Goal: Information Seeking & Learning: Learn about a topic

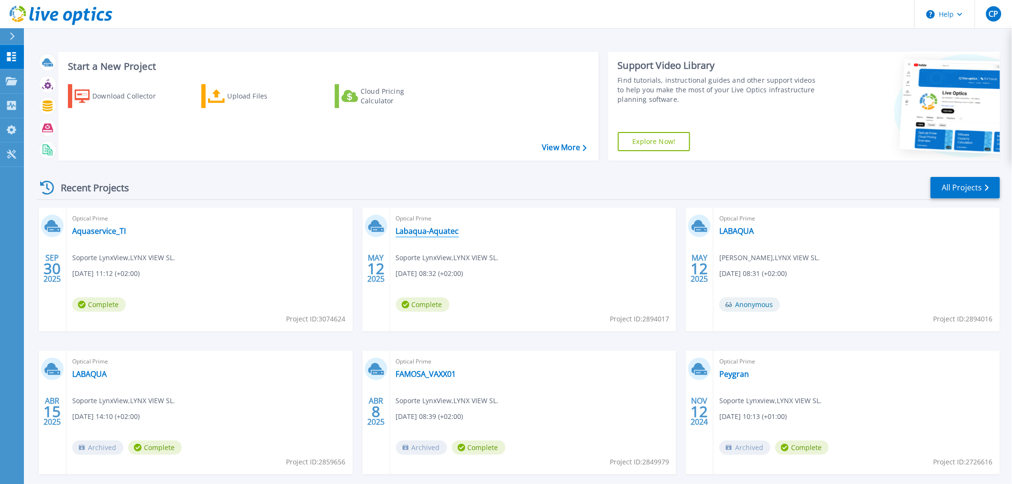
click at [431, 231] on link "Labaqua-Aquatec" at bounding box center [427, 231] width 63 height 10
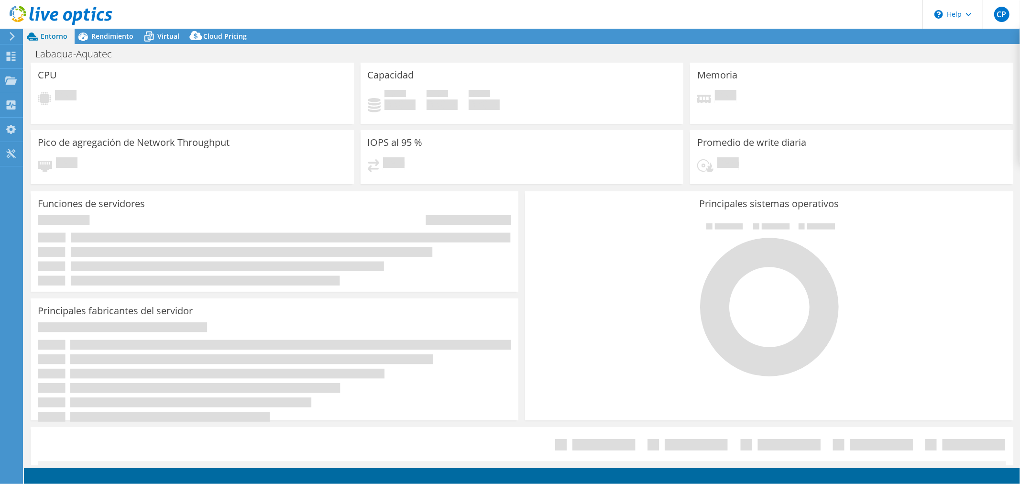
select select "USD"
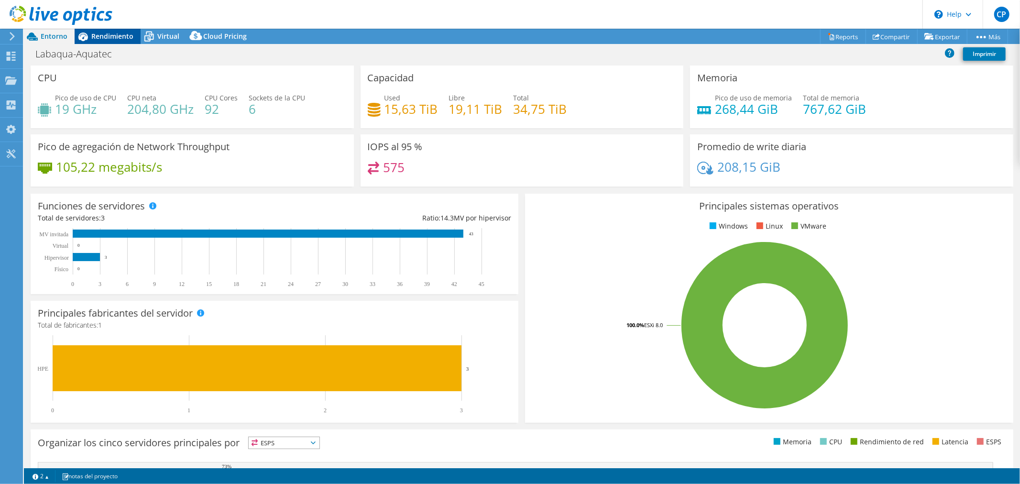
click at [94, 36] on span "Rendimiento" at bounding box center [112, 36] width 42 height 9
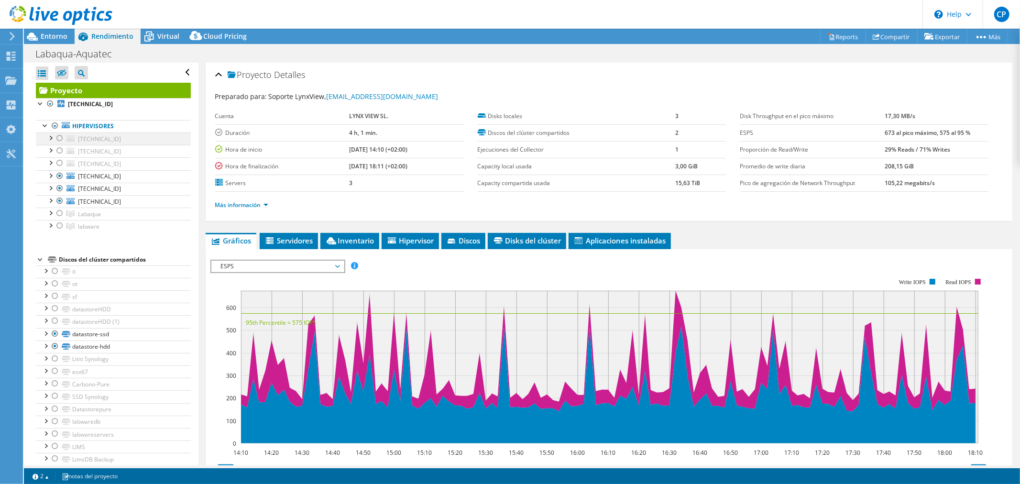
click at [59, 138] on div at bounding box center [60, 137] width 10 height 11
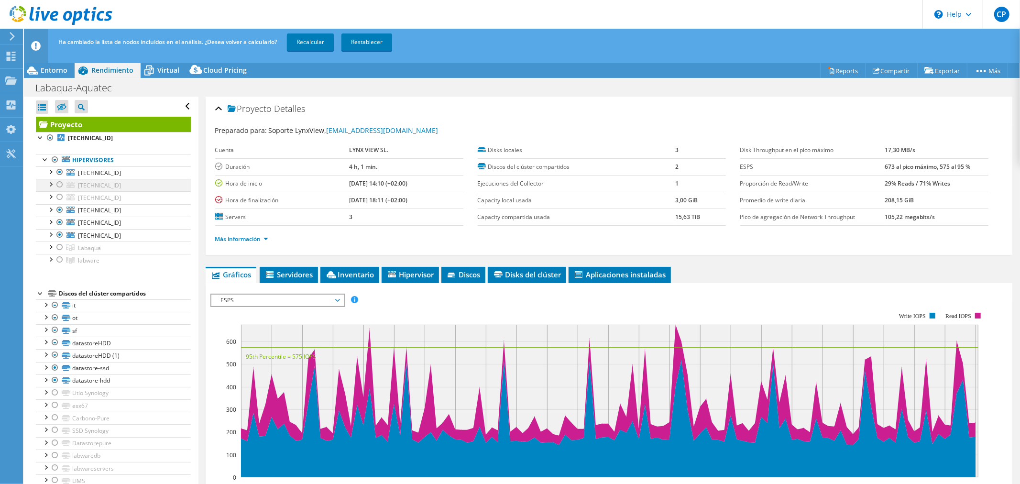
click at [58, 183] on div at bounding box center [60, 184] width 10 height 11
click at [61, 198] on div at bounding box center [60, 196] width 10 height 11
click at [317, 39] on link "Recalcular" at bounding box center [310, 41] width 47 height 17
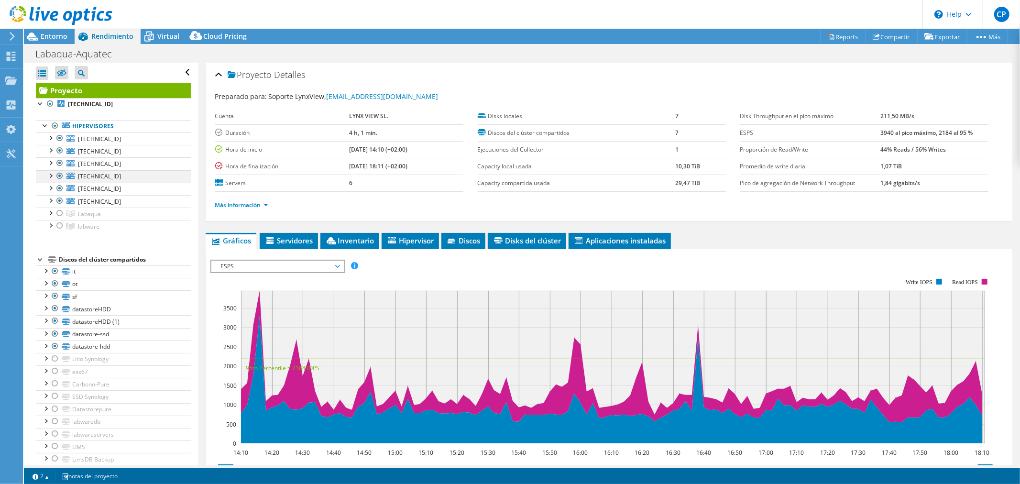
click at [59, 176] on div at bounding box center [60, 175] width 10 height 11
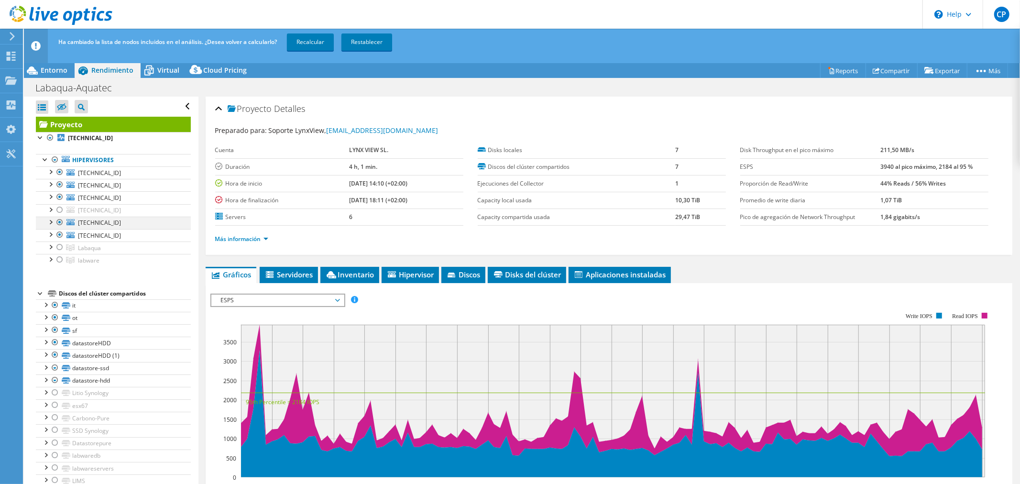
click at [60, 221] on div at bounding box center [60, 222] width 10 height 11
click at [59, 235] on div at bounding box center [60, 234] width 10 height 11
click at [62, 236] on div at bounding box center [60, 234] width 10 height 11
click at [59, 223] on div at bounding box center [60, 222] width 10 height 11
click at [59, 209] on div at bounding box center [60, 209] width 10 height 11
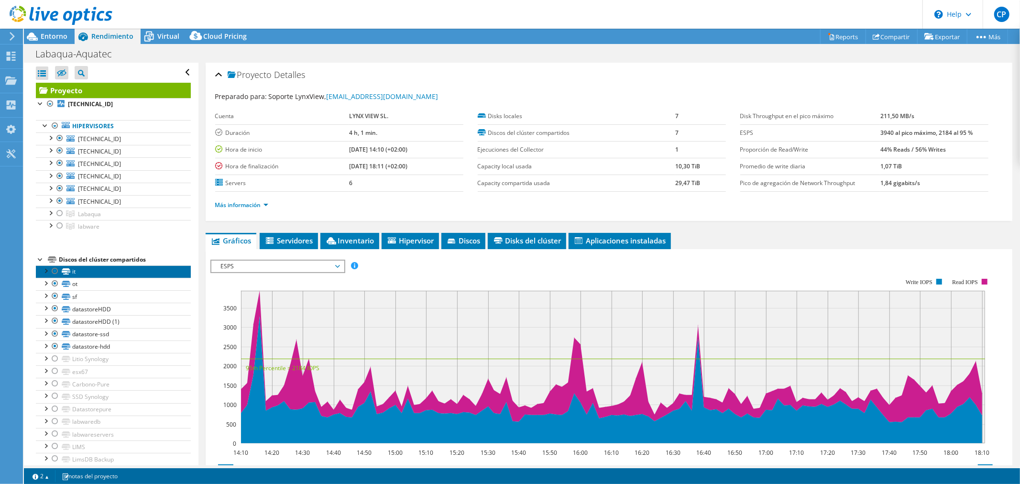
click at [76, 273] on link "it" at bounding box center [113, 271] width 155 height 12
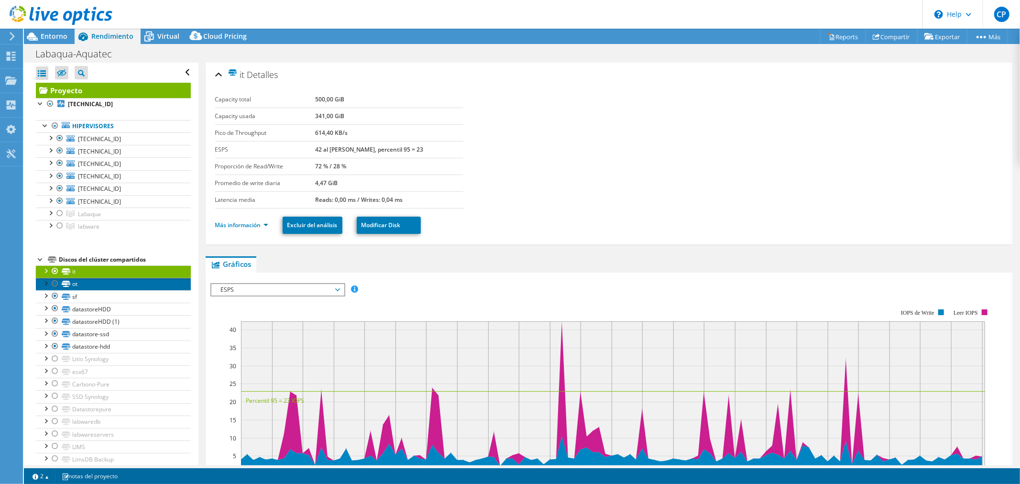
click at [108, 287] on link "ot" at bounding box center [113, 284] width 155 height 12
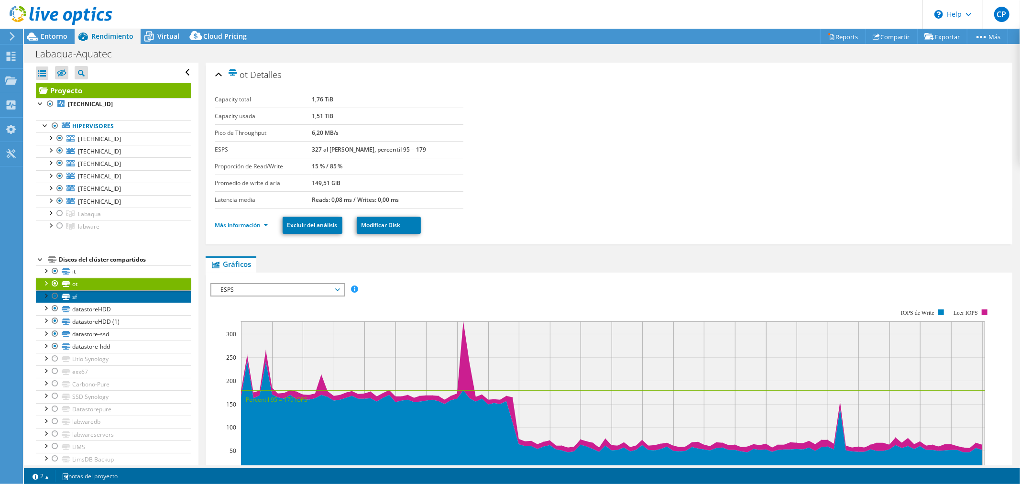
click at [105, 297] on link "sf" at bounding box center [113, 296] width 155 height 12
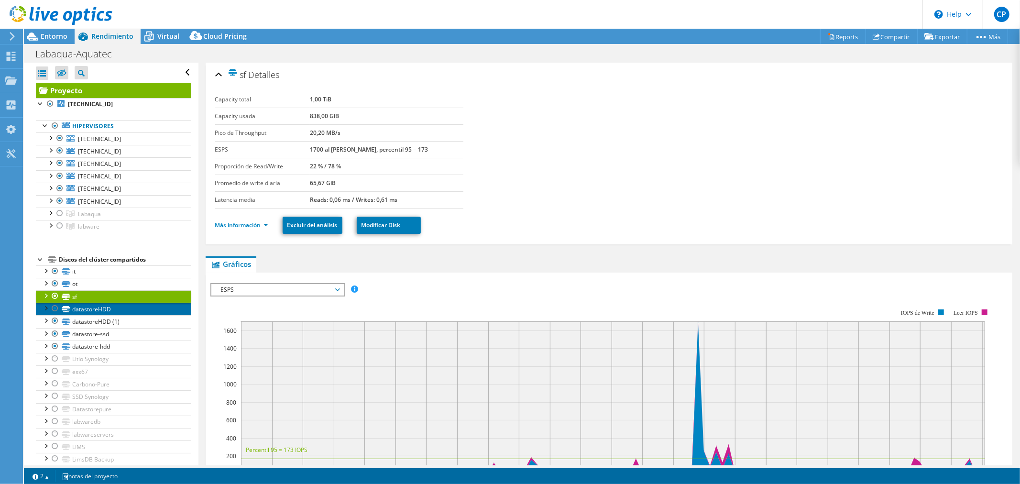
click at [103, 311] on link "datastoreHDD" at bounding box center [113, 309] width 155 height 12
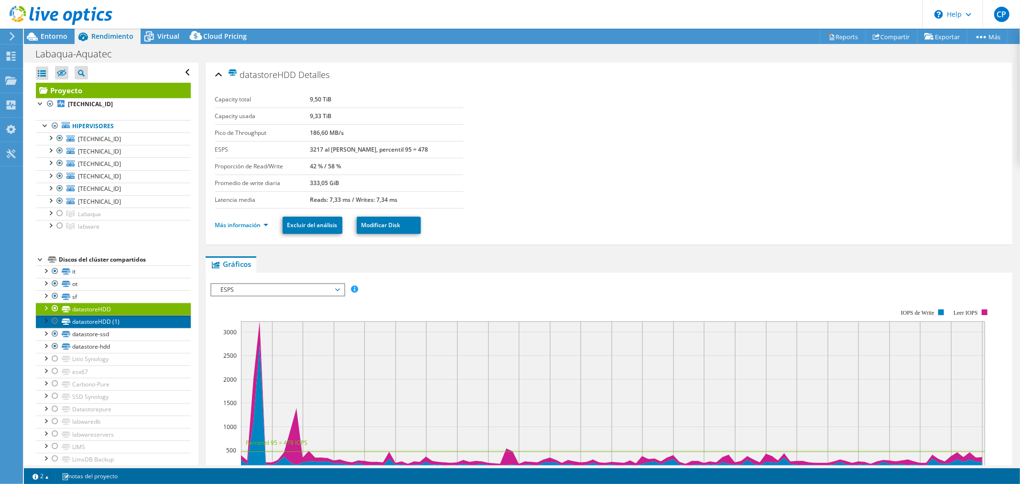
click at [103, 322] on link "datastoreHDD (1)" at bounding box center [113, 321] width 155 height 12
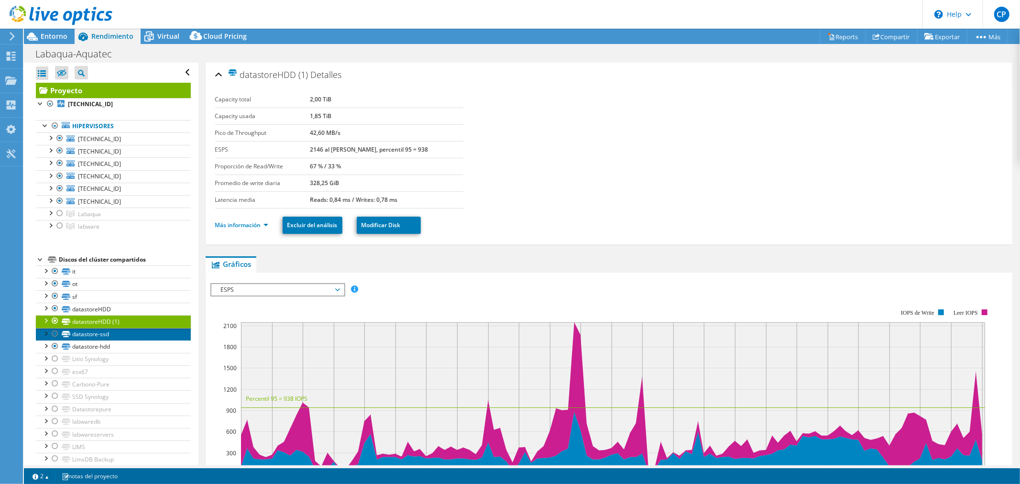
click at [103, 335] on link "datastore-ssd" at bounding box center [113, 334] width 155 height 12
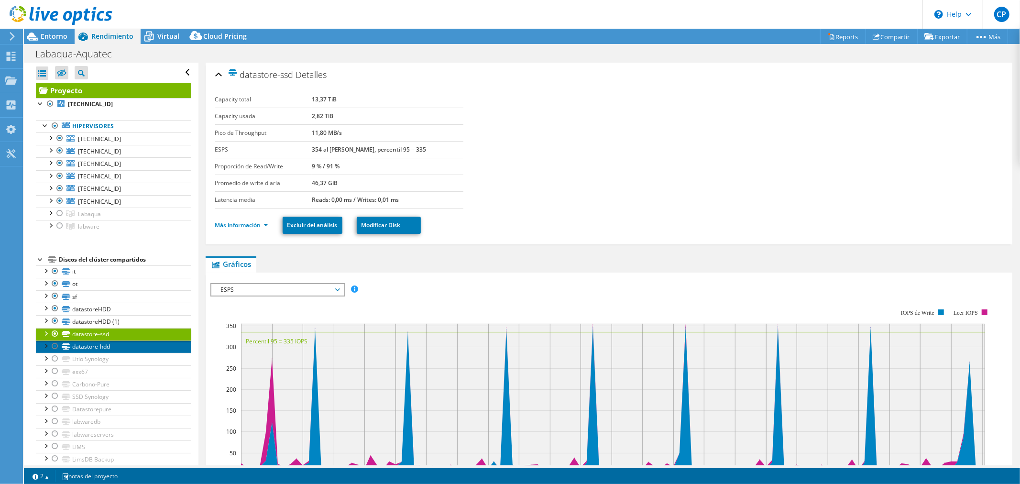
click at [99, 347] on link "datastore-hdd" at bounding box center [113, 347] width 155 height 12
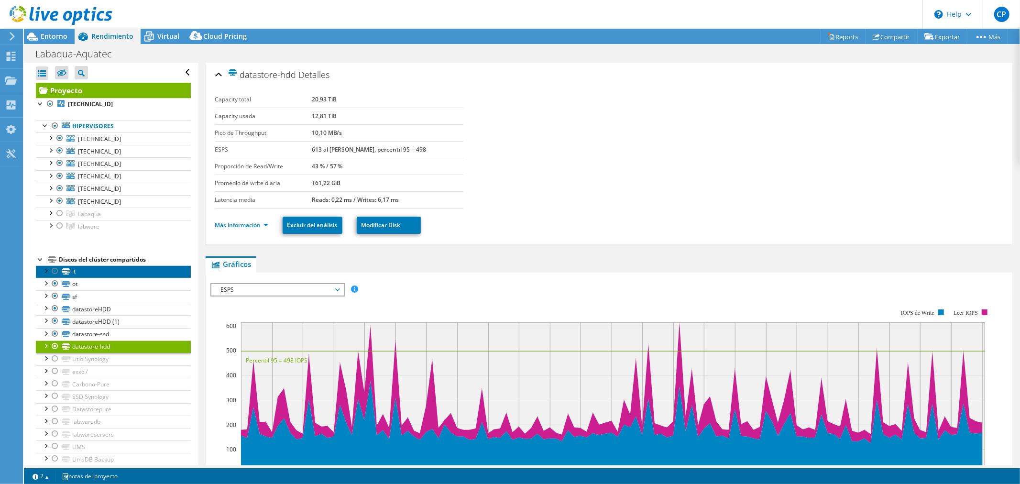
click at [118, 269] on link "it" at bounding box center [113, 271] width 155 height 12
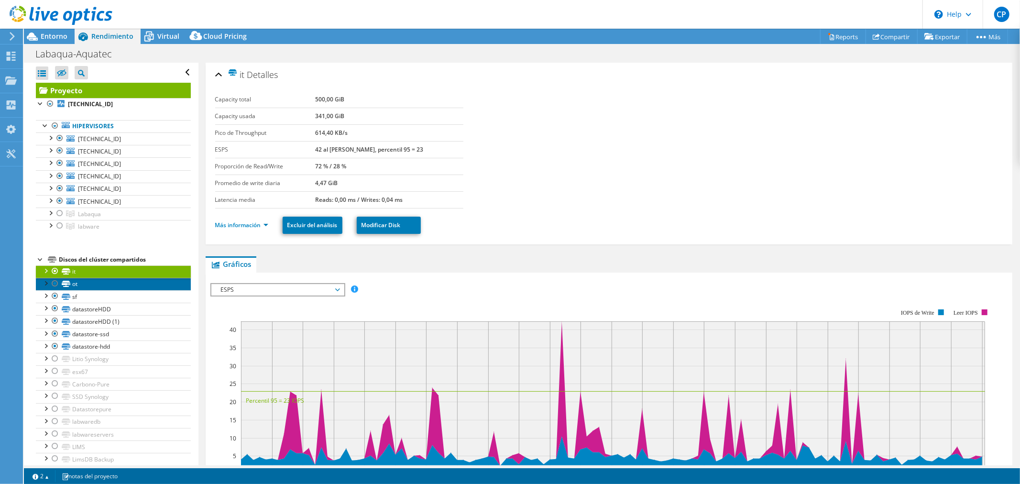
click at [128, 286] on link "ot" at bounding box center [113, 284] width 155 height 12
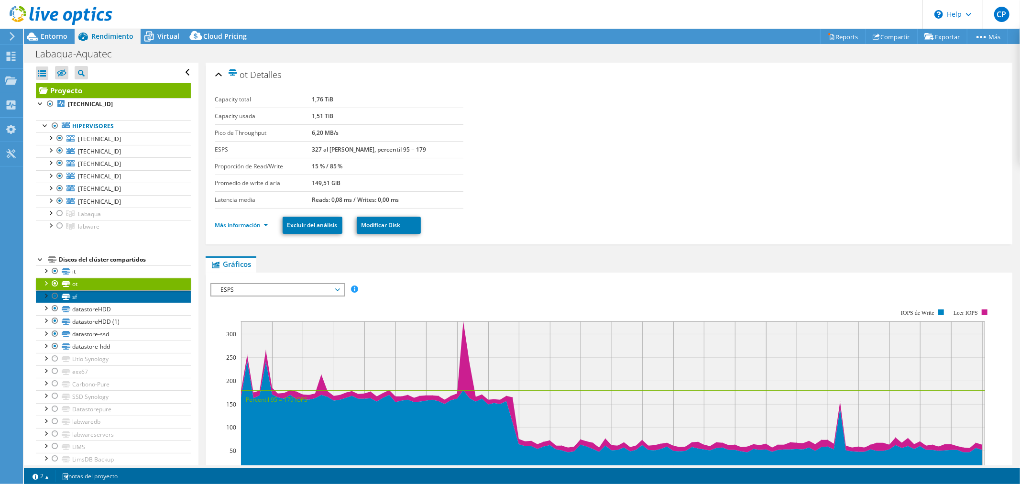
click at [111, 293] on link "sf" at bounding box center [113, 296] width 155 height 12
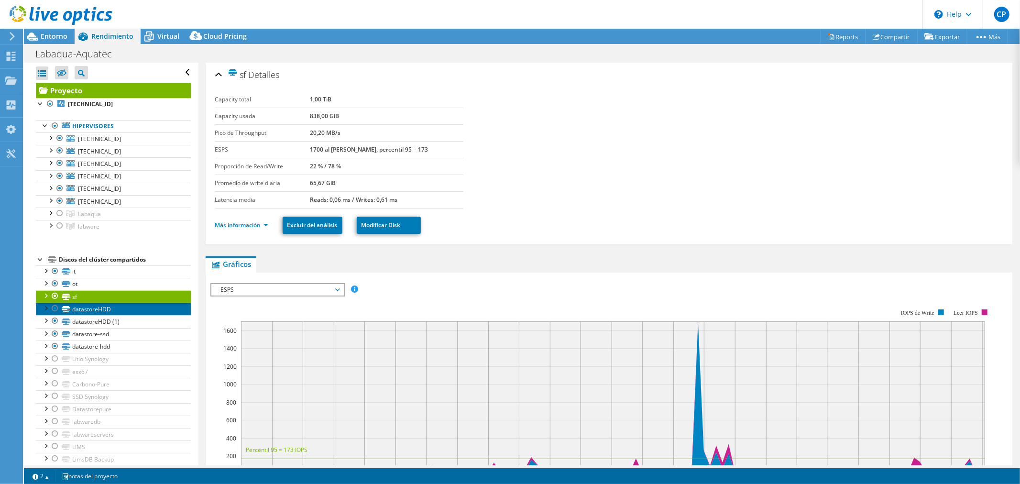
click at [102, 308] on link "datastoreHDD" at bounding box center [113, 309] width 155 height 12
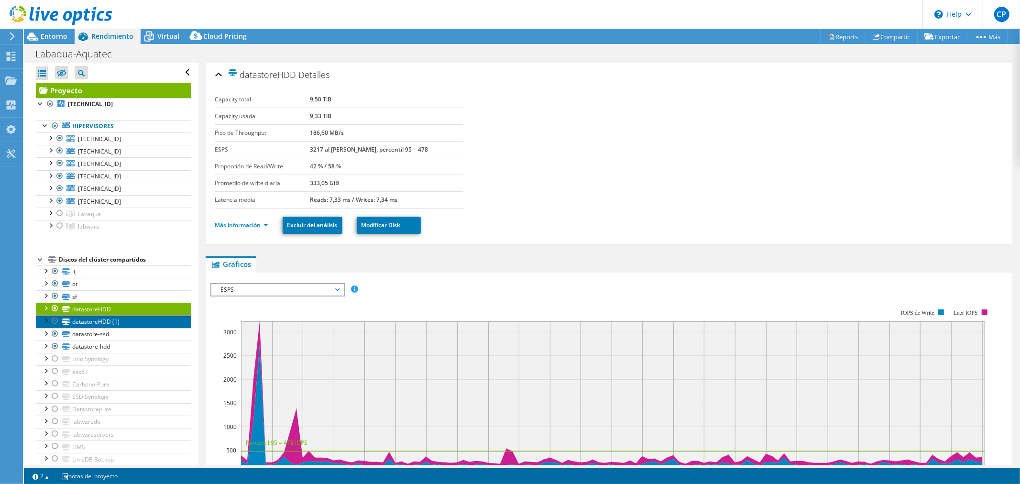
click at [103, 322] on link "datastoreHDD (1)" at bounding box center [113, 321] width 155 height 12
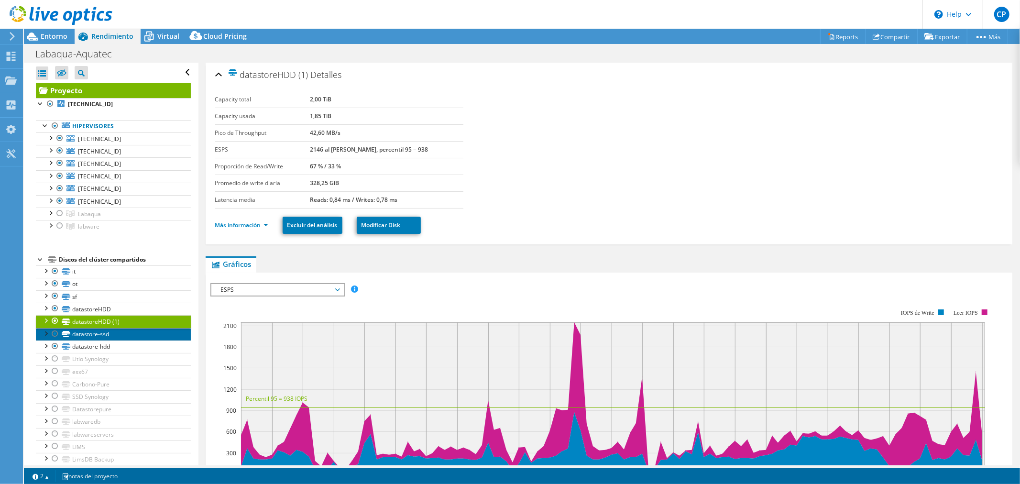
click at [101, 334] on link "datastore-ssd" at bounding box center [113, 334] width 155 height 12
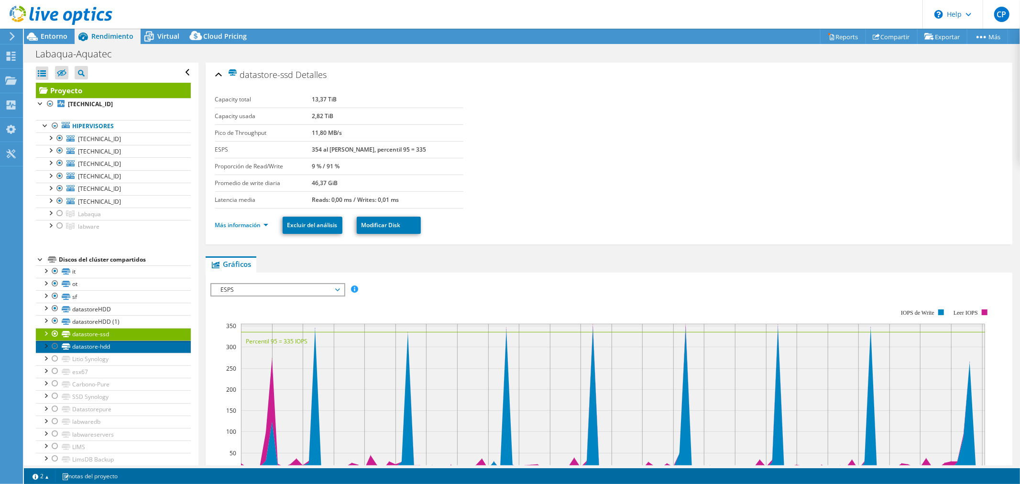
click at [102, 347] on link "datastore-hdd" at bounding box center [113, 347] width 155 height 12
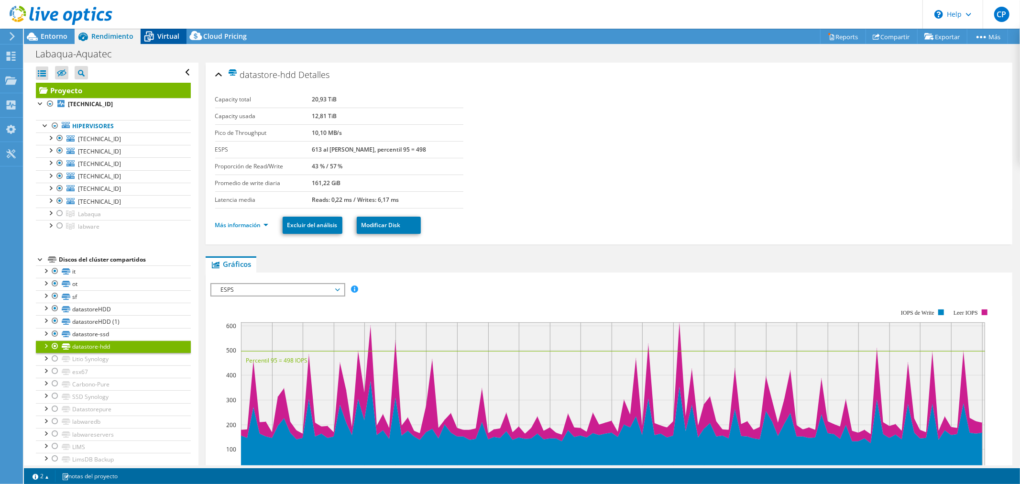
click at [165, 38] on span "Virtual" at bounding box center [168, 36] width 22 height 9
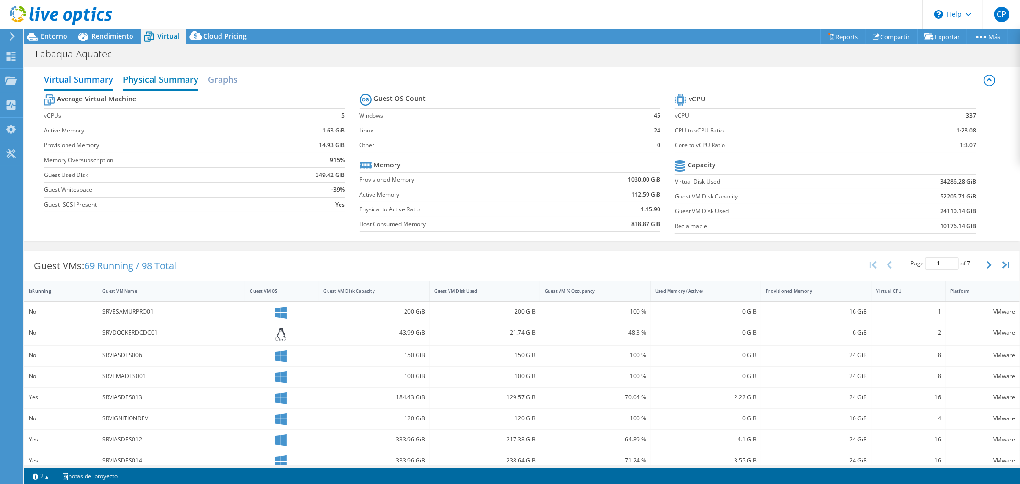
click at [136, 78] on h2 "Physical Summary" at bounding box center [161, 80] width 76 height 21
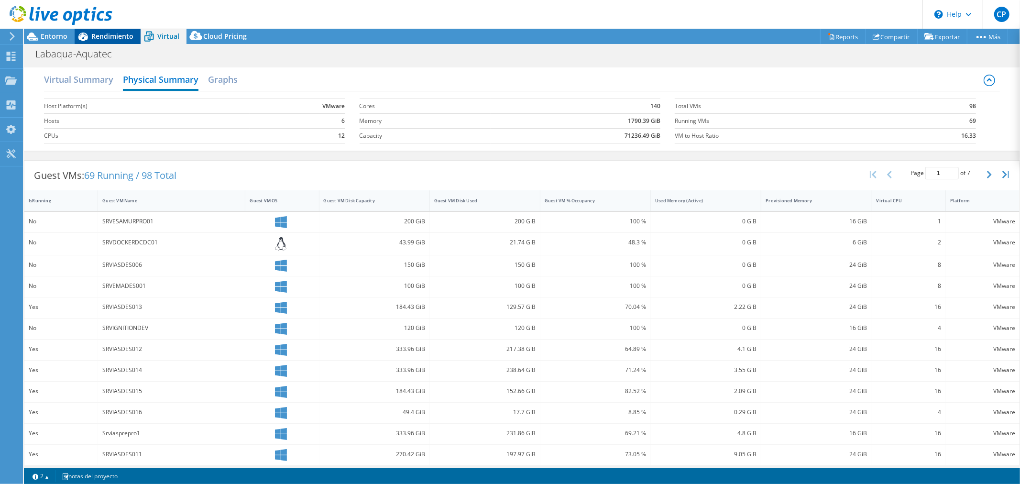
click at [112, 37] on span "Rendimiento" at bounding box center [112, 36] width 42 height 9
